Goal: Task Accomplishment & Management: Manage account settings

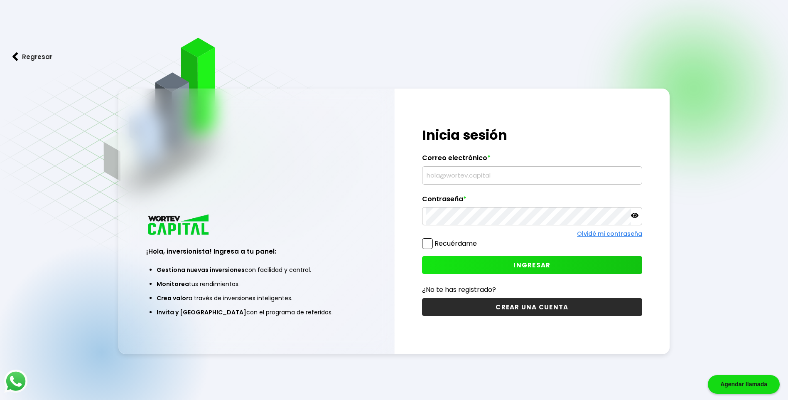
click at [463, 178] on input "text" at bounding box center [532, 175] width 213 height 17
type input "[EMAIL_ADDRESS][DOMAIN_NAME]"
click at [529, 267] on span "INGRESAR" at bounding box center [532, 265] width 37 height 9
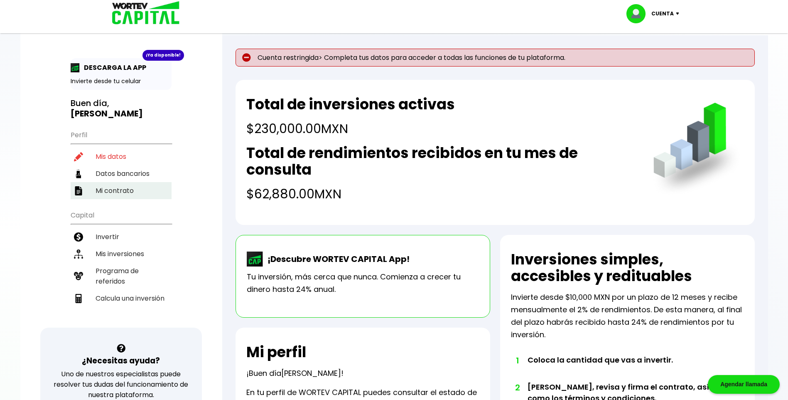
click at [107, 192] on li "Mi contrato" at bounding box center [121, 190] width 101 height 17
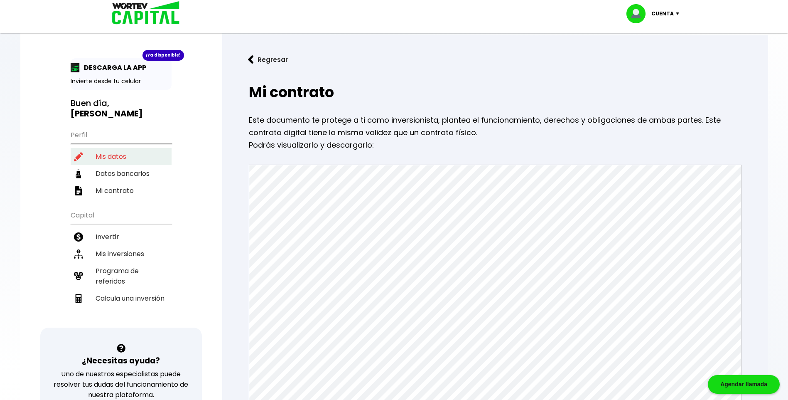
click at [114, 151] on li "Mis datos" at bounding box center [121, 156] width 101 height 17
select select "Mujer"
select select "Secundaria"
select select "MX"
select select "Banbajio"
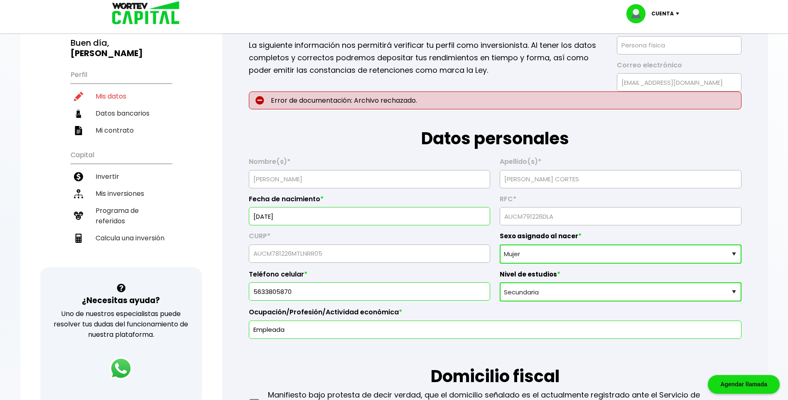
scroll to position [42, 0]
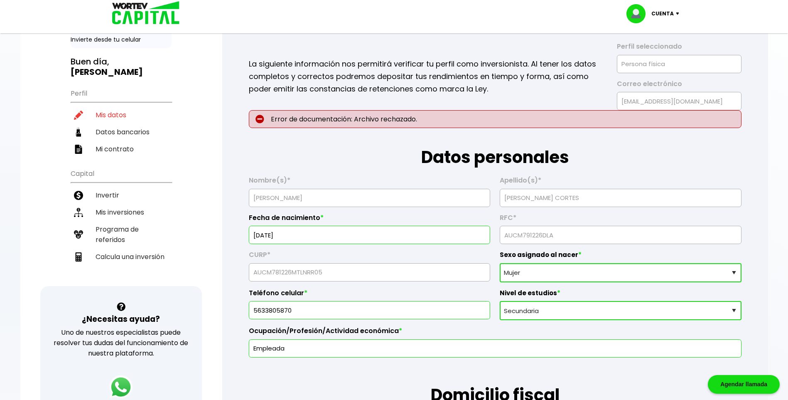
click at [736, 275] on select "Sexo asignado al nacer Hombre Mujer Prefiero no contestar" at bounding box center [620, 272] width 241 height 19
click at [500, 263] on select "Sexo asignado al nacer Hombre Mujer Prefiero no contestar" at bounding box center [620, 272] width 241 height 19
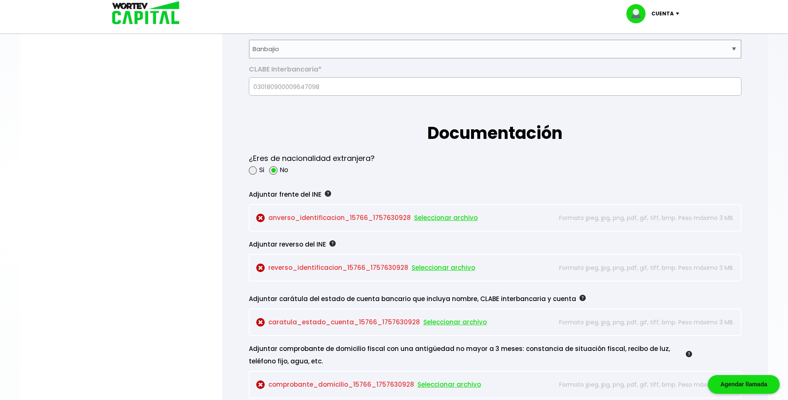
scroll to position [665, 0]
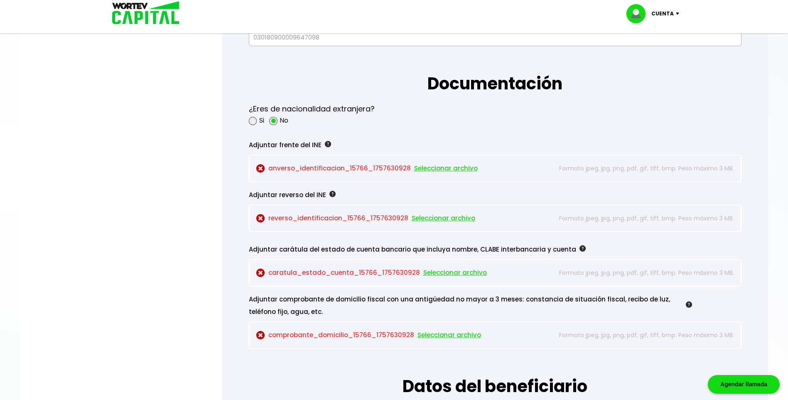
click at [439, 166] on span "Seleccionar archivo" at bounding box center [446, 168] width 64 height 12
click at [445, 217] on span "Seleccionar archivo" at bounding box center [444, 218] width 64 height 12
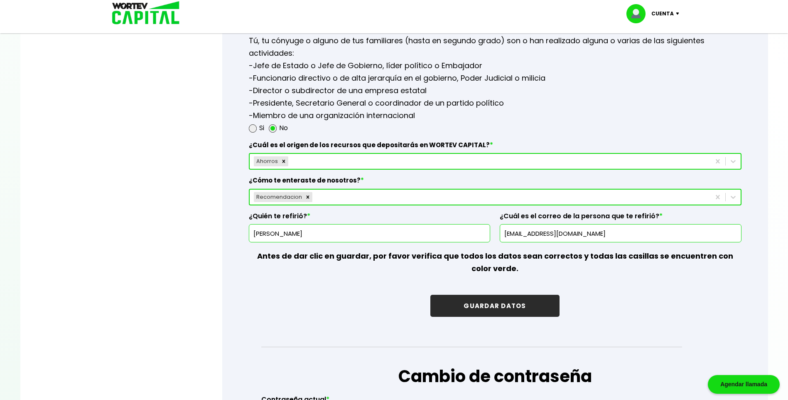
scroll to position [1164, 0]
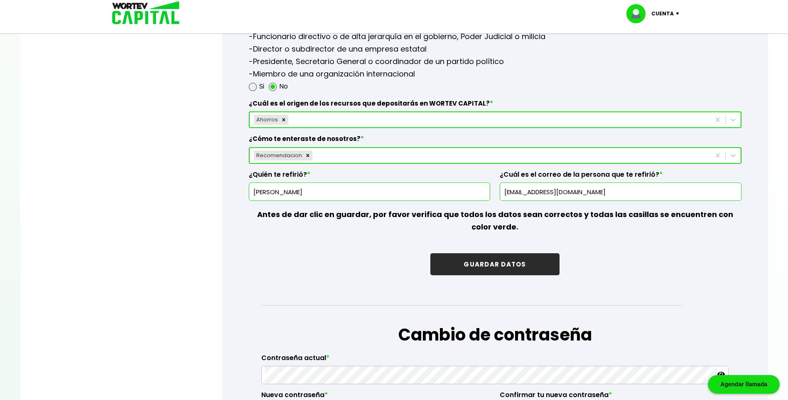
click at [497, 259] on button "GUARDAR DATOS" at bounding box center [495, 264] width 129 height 22
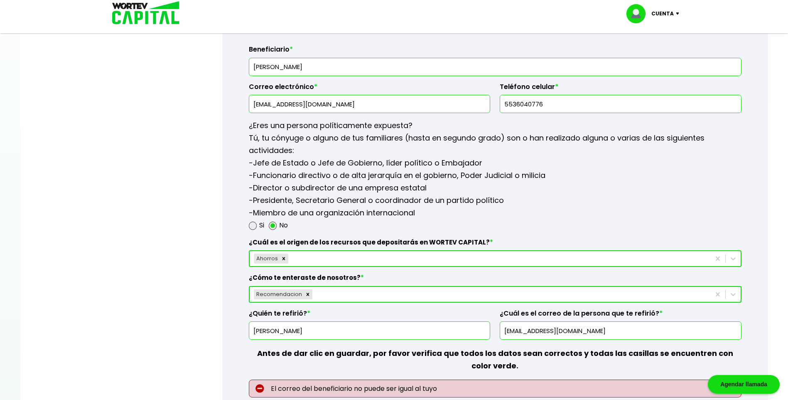
scroll to position [1081, 0]
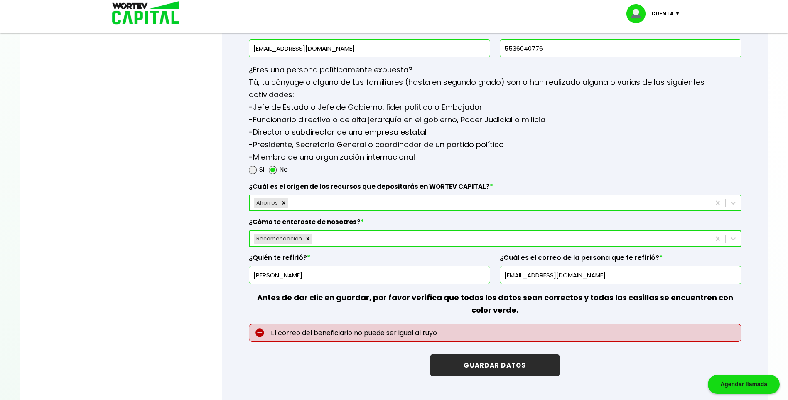
drag, startPoint x: 605, startPoint y: 277, endPoint x: 499, endPoint y: 282, distance: 106.1
click at [499, 282] on div "¿Cuál es el origen de los recursos que depositarás en WORTEV CAPITAL? * Ahorros…" at bounding box center [495, 230] width 493 height 108
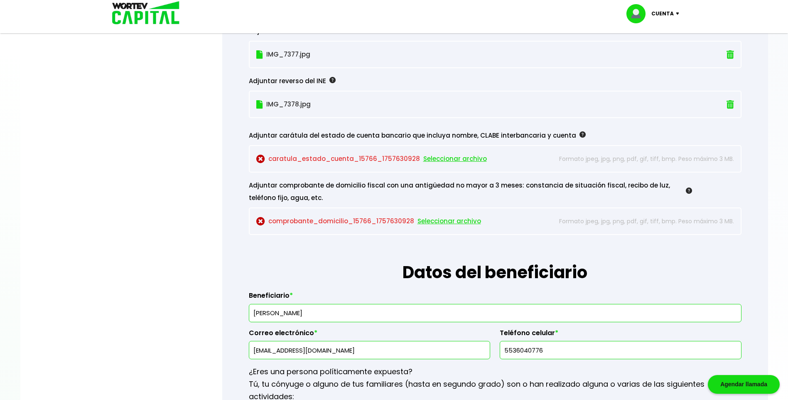
scroll to position [831, 0]
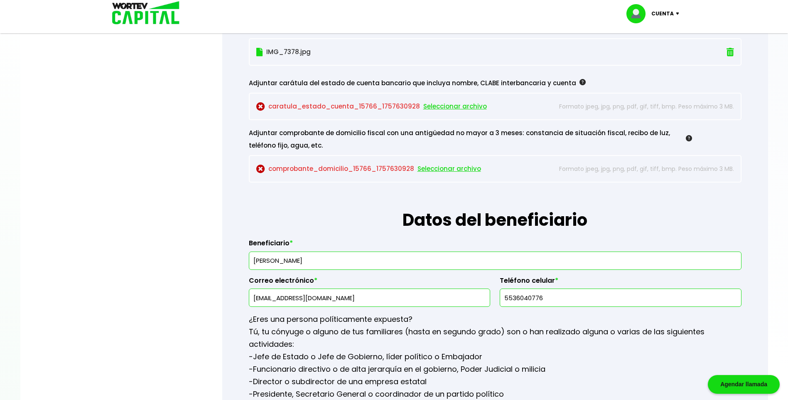
drag, startPoint x: 367, startPoint y: 296, endPoint x: 236, endPoint y: 284, distance: 131.5
paste input "[EMAIL_ADDRESS][DOMAIN_NAME]"
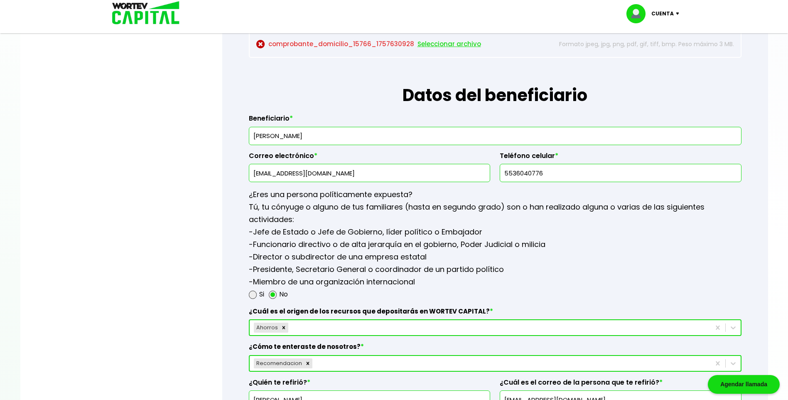
scroll to position [1122, 0]
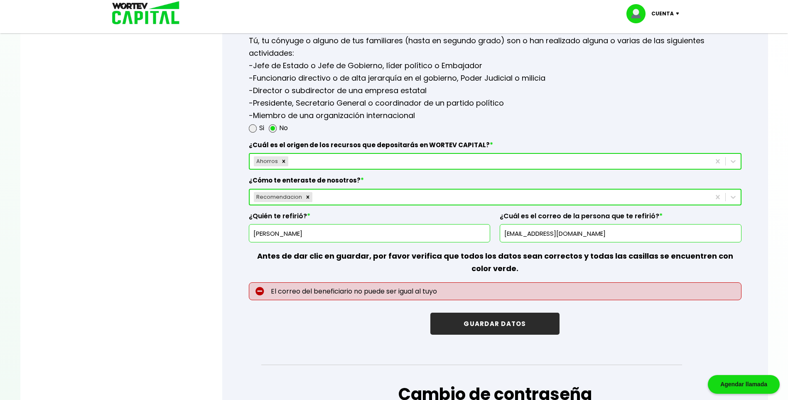
type input "[EMAIL_ADDRESS][DOMAIN_NAME]"
click at [476, 323] on button "GUARDAR DATOS" at bounding box center [495, 324] width 129 height 22
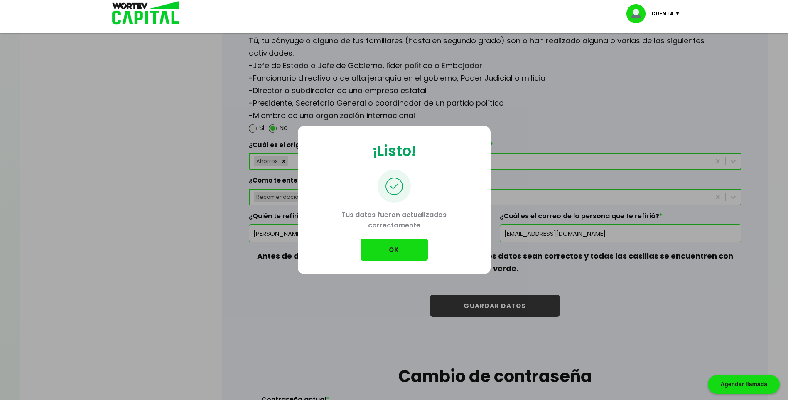
click at [397, 246] on button "OK" at bounding box center [394, 250] width 67 height 22
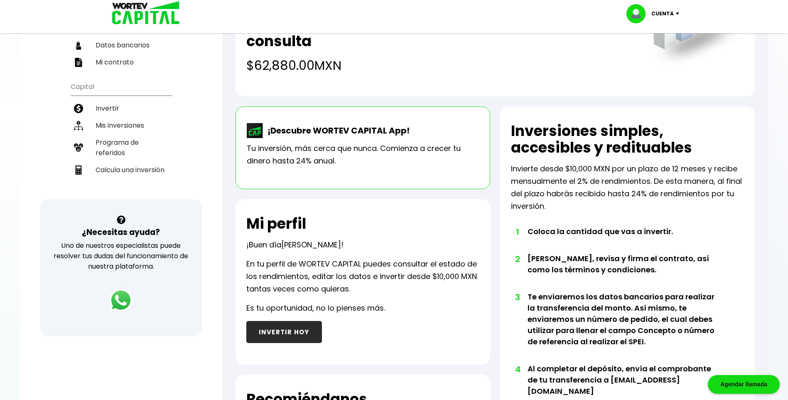
scroll to position [125, 0]
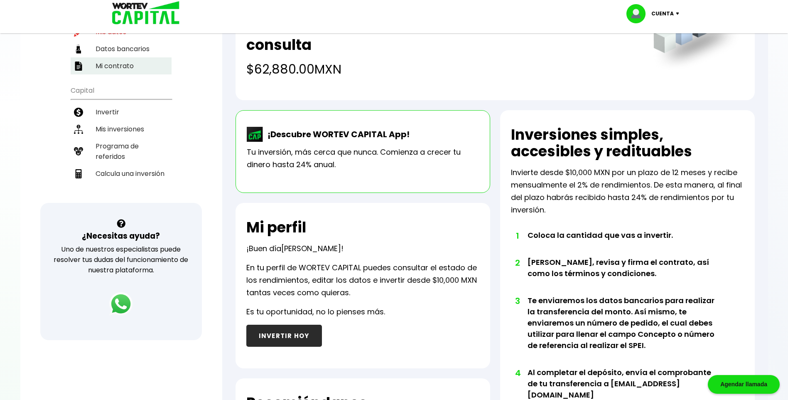
click at [106, 61] on li "Mi contrato" at bounding box center [121, 65] width 101 height 17
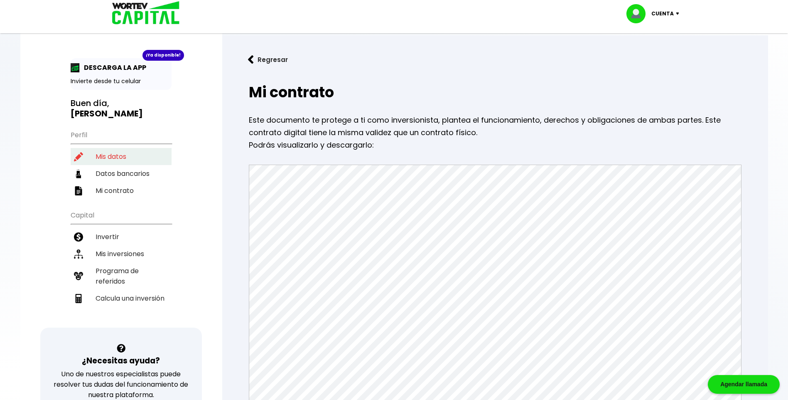
click at [107, 152] on li "Mis datos" at bounding box center [121, 156] width 101 height 17
select select "Mujer"
select select "Secundaria"
select select "MX"
select select "Banbajio"
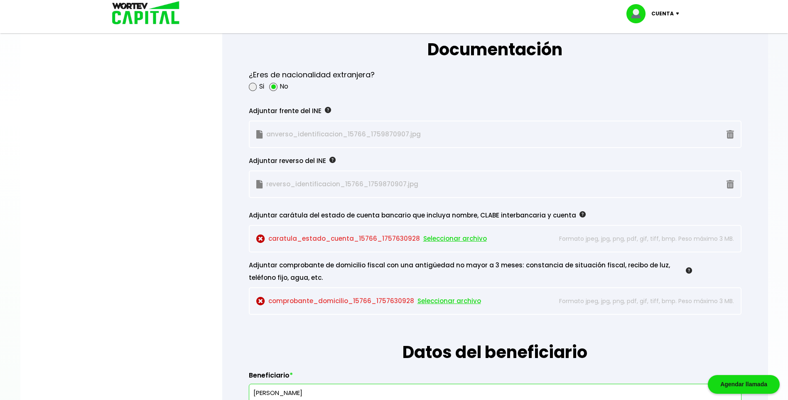
scroll to position [707, 0]
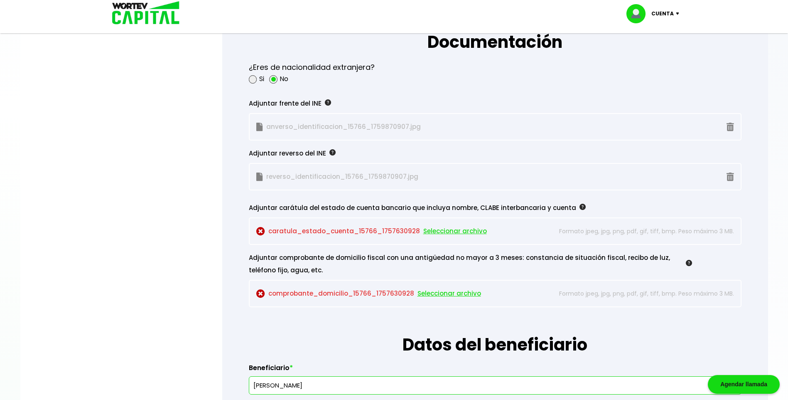
click at [431, 232] on span "Seleccionar archivo" at bounding box center [456, 231] width 64 height 12
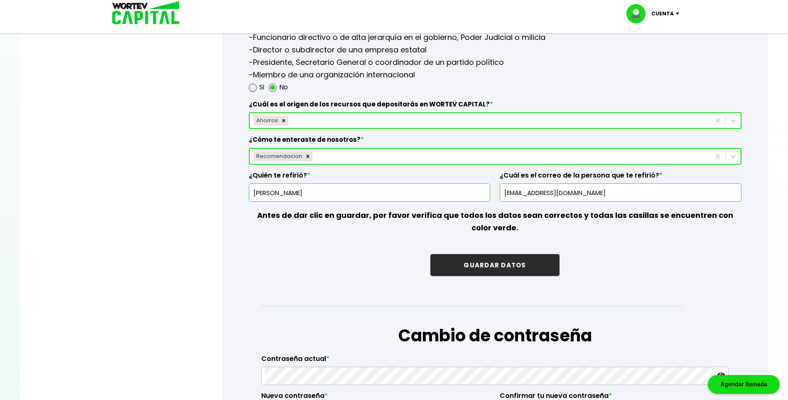
scroll to position [1247, 0]
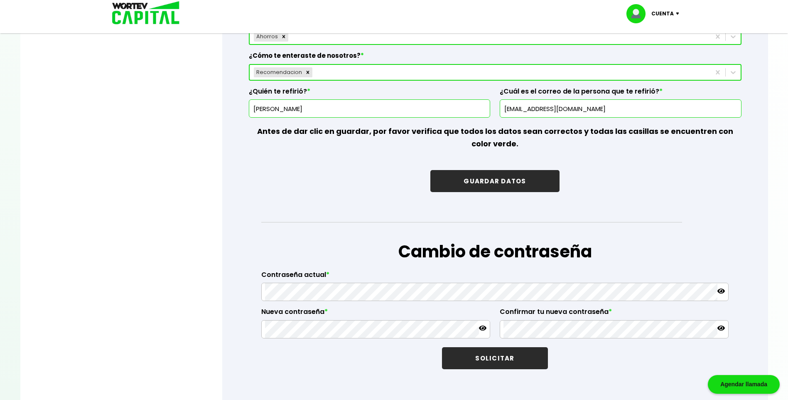
click at [498, 181] on button "GUARDAR DATOS" at bounding box center [495, 181] width 129 height 22
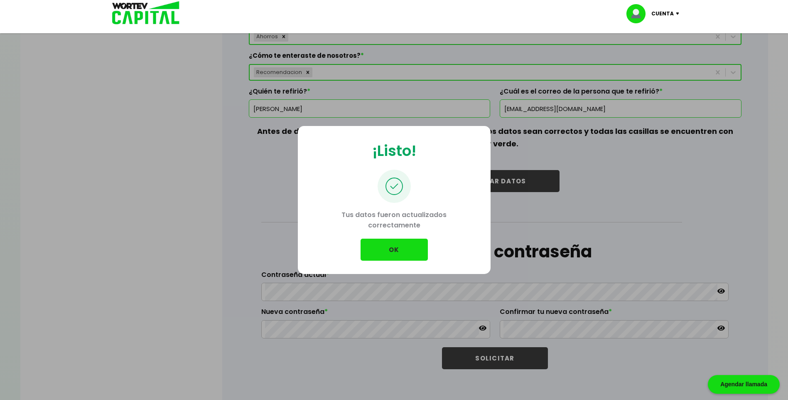
click at [381, 253] on button "OK" at bounding box center [394, 250] width 67 height 22
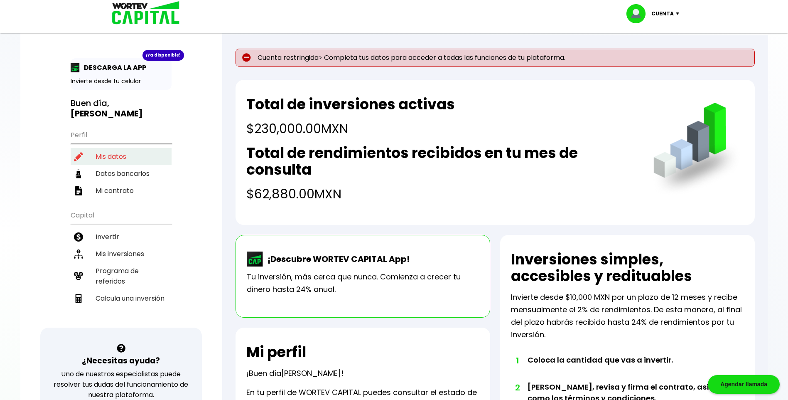
click at [109, 154] on li "Mis datos" at bounding box center [121, 156] width 101 height 17
select select "Mujer"
select select "Secundaria"
select select "MX"
select select "Banbajio"
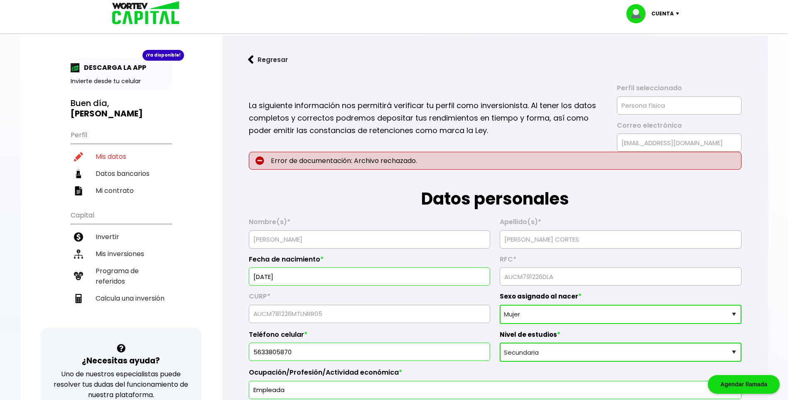
click at [664, 10] on p "Cuenta" at bounding box center [663, 13] width 22 height 12
click at [658, 54] on li "Cerrar sesión" at bounding box center [654, 55] width 66 height 17
